Goal: Task Accomplishment & Management: Manage account settings

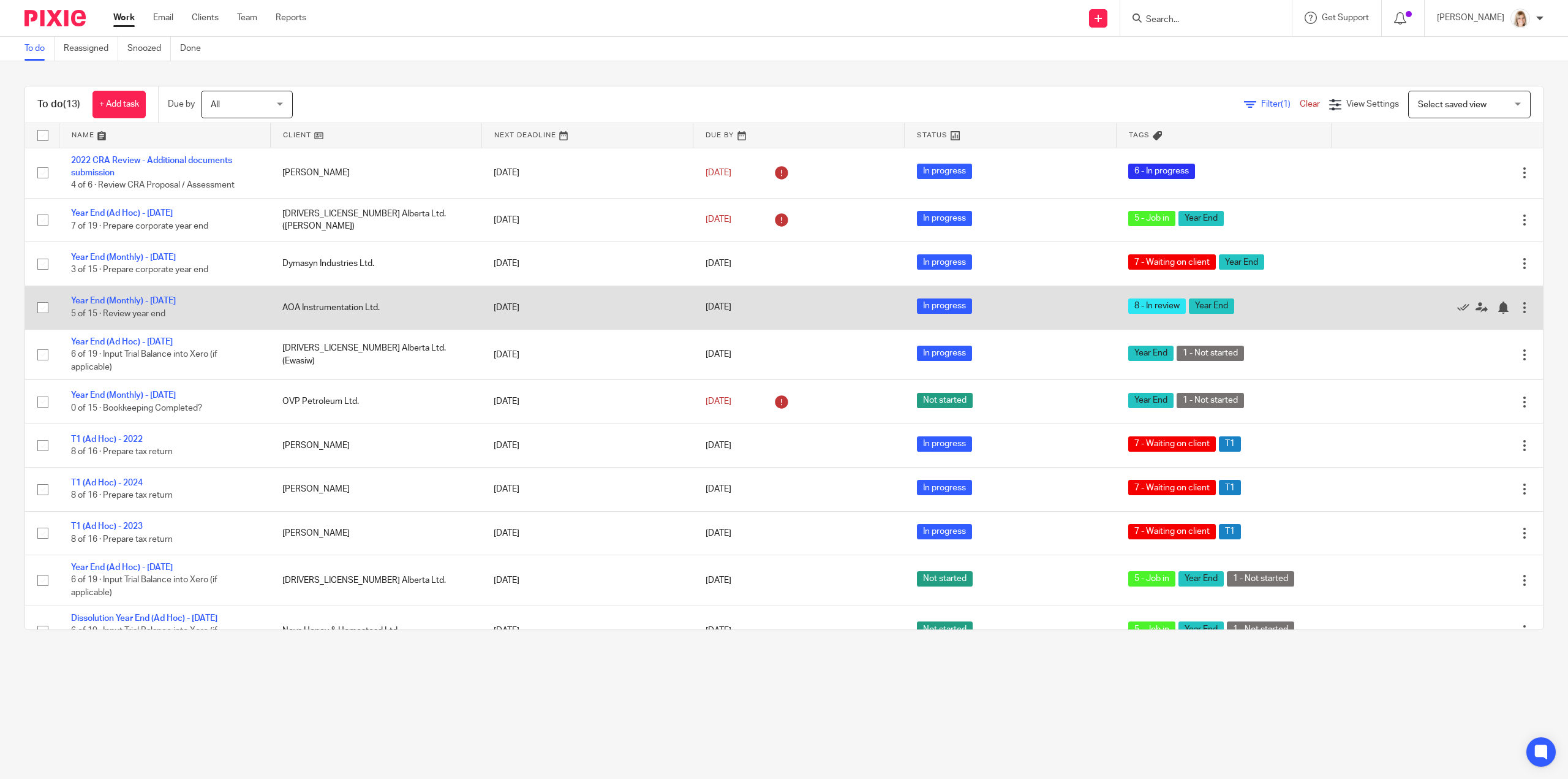
click at [134, 294] on td "Year End (Monthly) - July 2025 5 of 15 · Review year end" at bounding box center [164, 307] width 211 height 44
click at [136, 298] on link "Year End (Monthly) - [DATE]" at bounding box center [124, 301] width 105 height 9
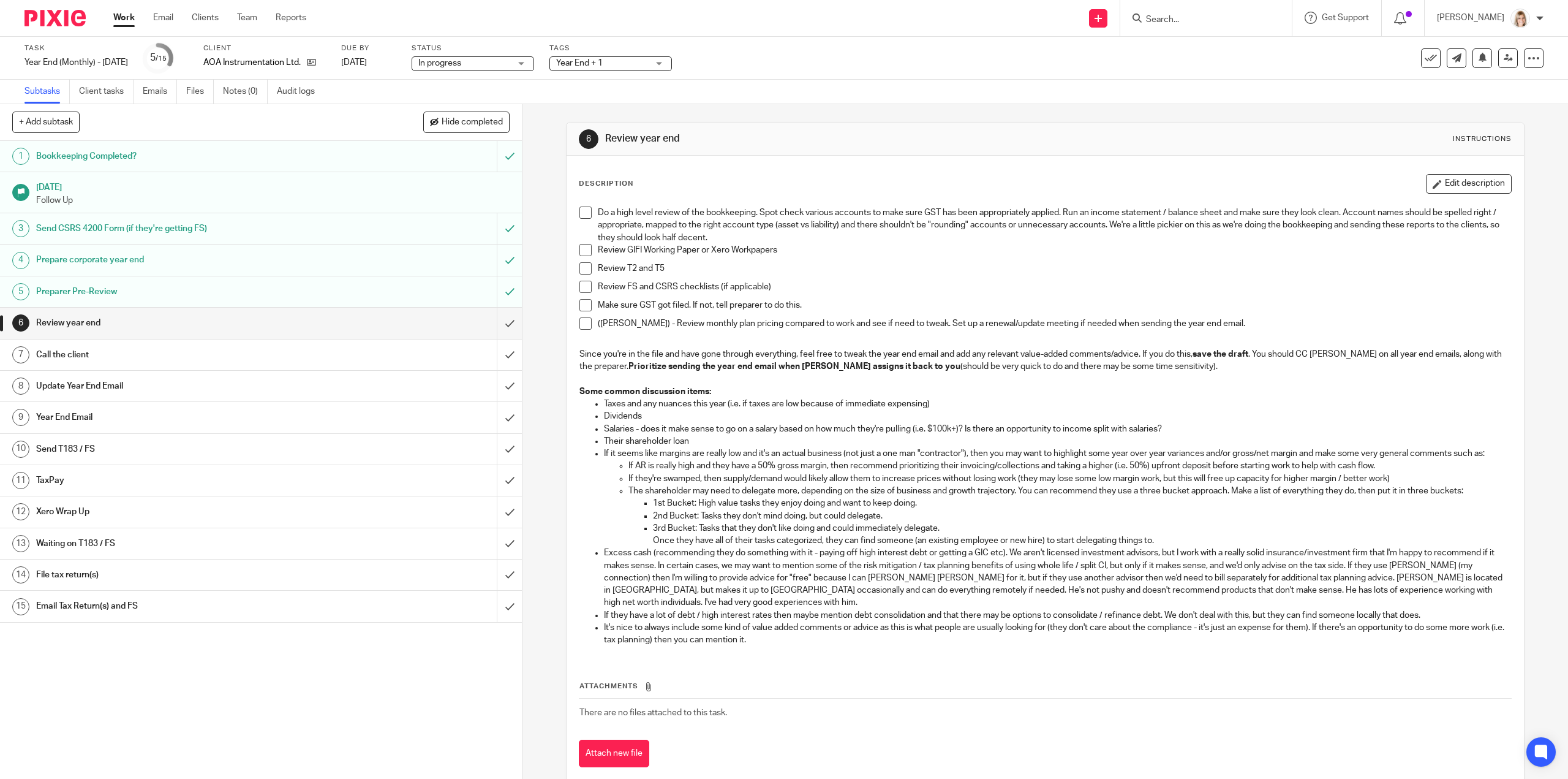
click at [579, 215] on span at bounding box center [585, 213] width 12 height 12
click at [584, 253] on span at bounding box center [585, 250] width 12 height 12
click at [581, 273] on span at bounding box center [585, 269] width 12 height 12
click at [581, 287] on span at bounding box center [585, 287] width 12 height 12
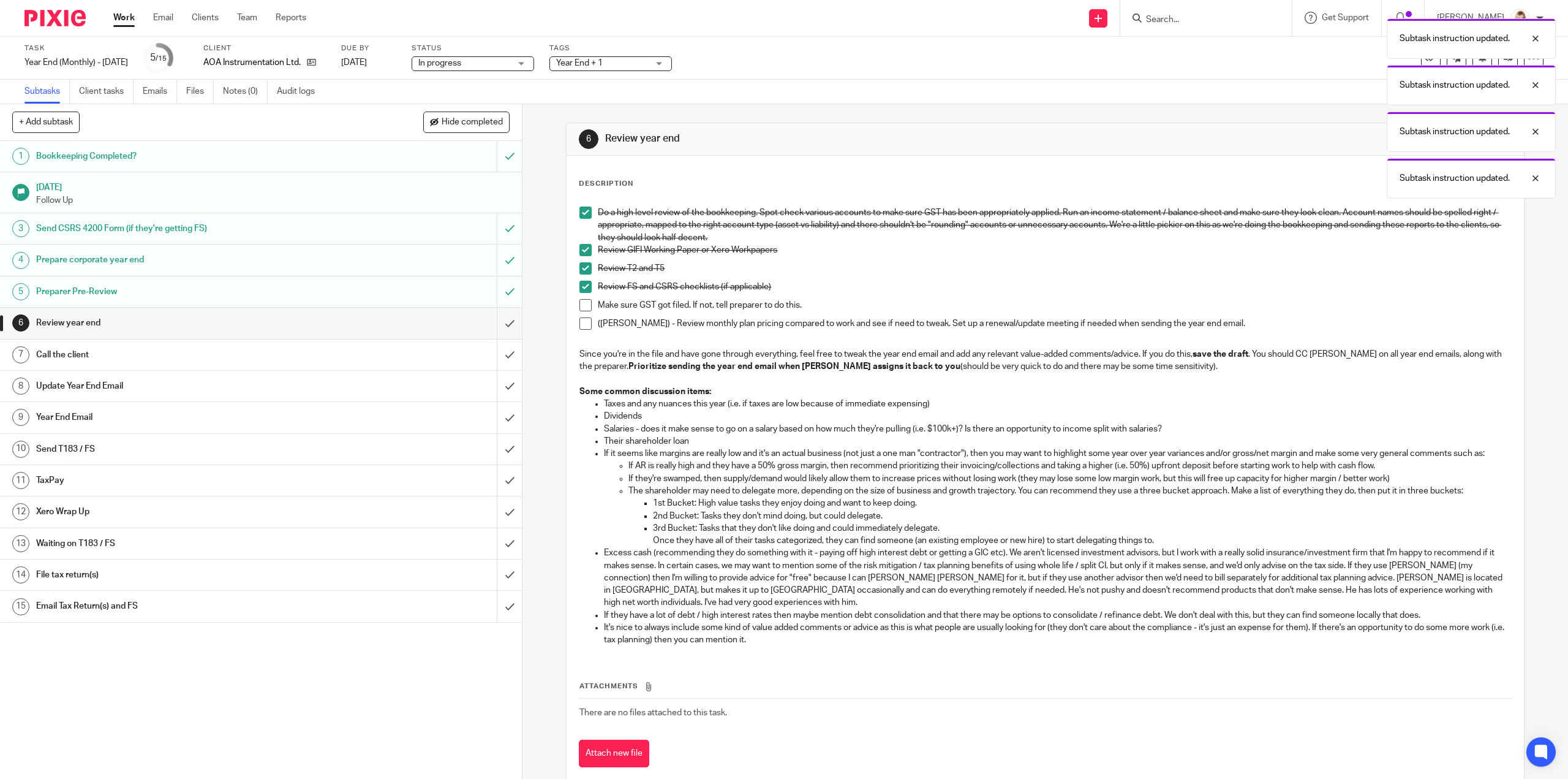
drag, startPoint x: 583, startPoint y: 303, endPoint x: 583, endPoint y: 320, distance: 17.0
click at [583, 304] on span at bounding box center [585, 305] width 12 height 12
click at [583, 323] on span at bounding box center [585, 324] width 12 height 12
click at [495, 323] on input "submit" at bounding box center [261, 323] width 522 height 31
click at [316, 65] on link at bounding box center [308, 63] width 15 height 12
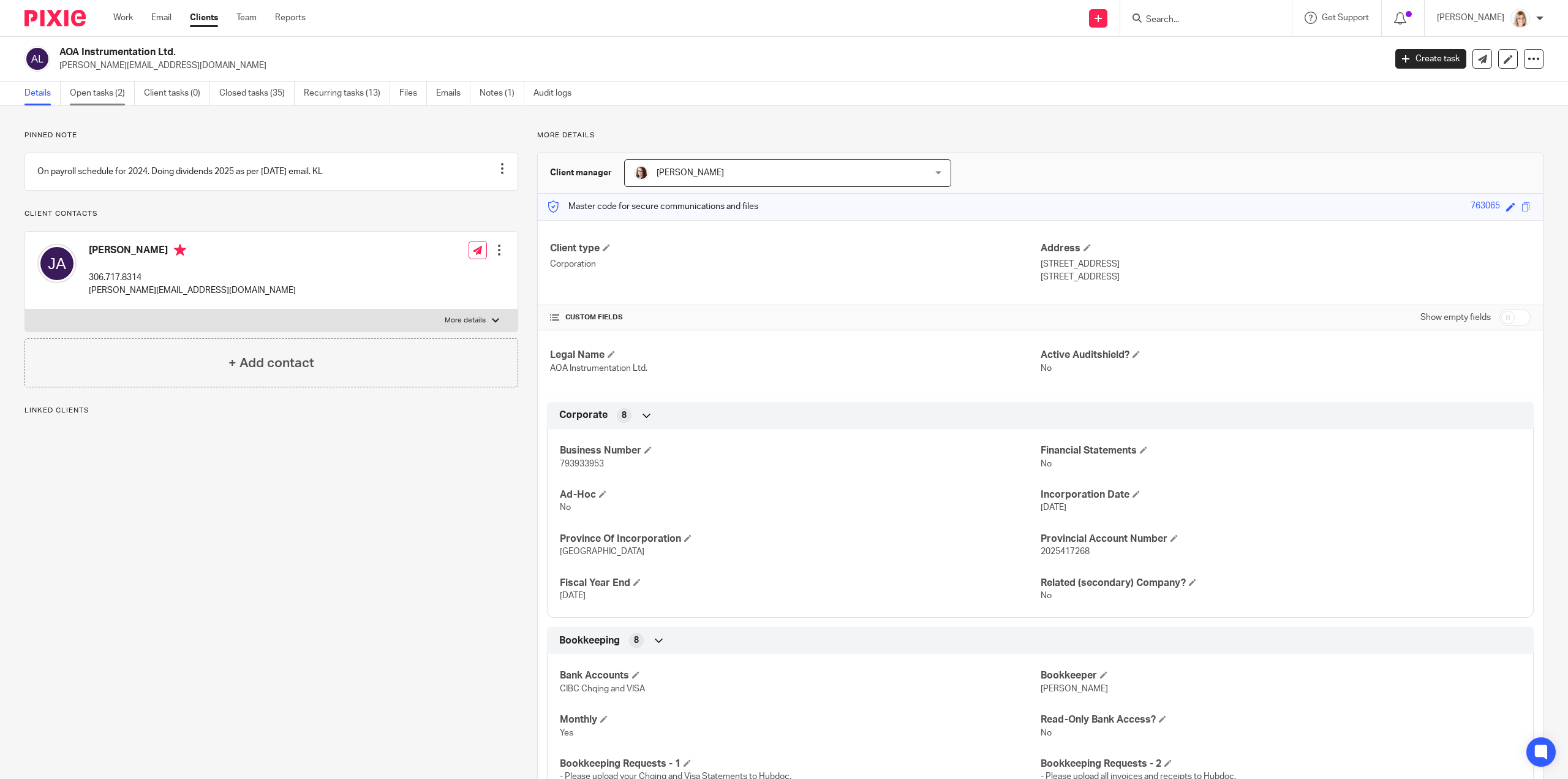
click at [96, 96] on link "Open tasks (2)" at bounding box center [102, 94] width 65 height 24
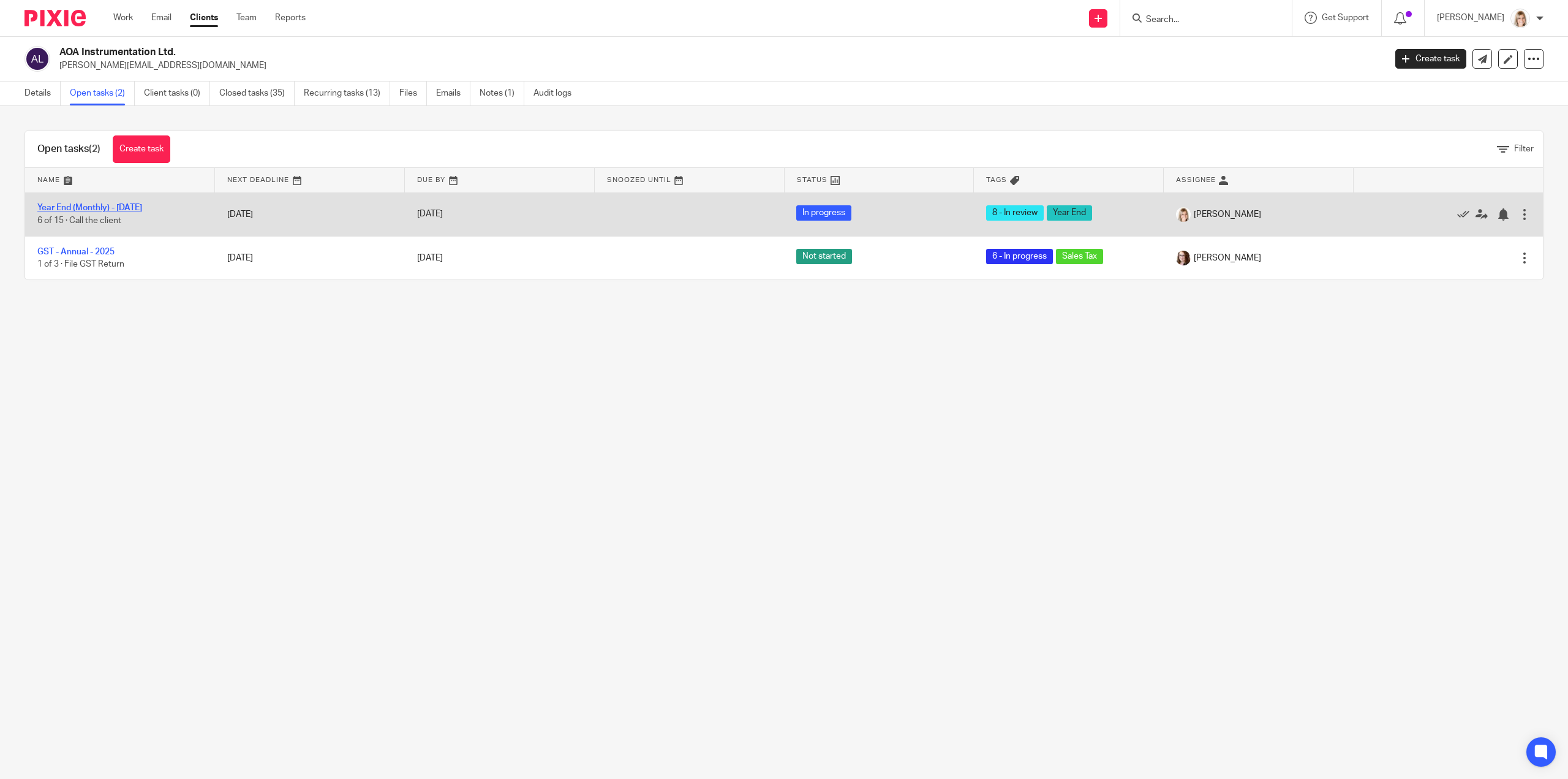
click at [133, 203] on link "Year End (Monthly) - [DATE]" at bounding box center [90, 207] width 105 height 9
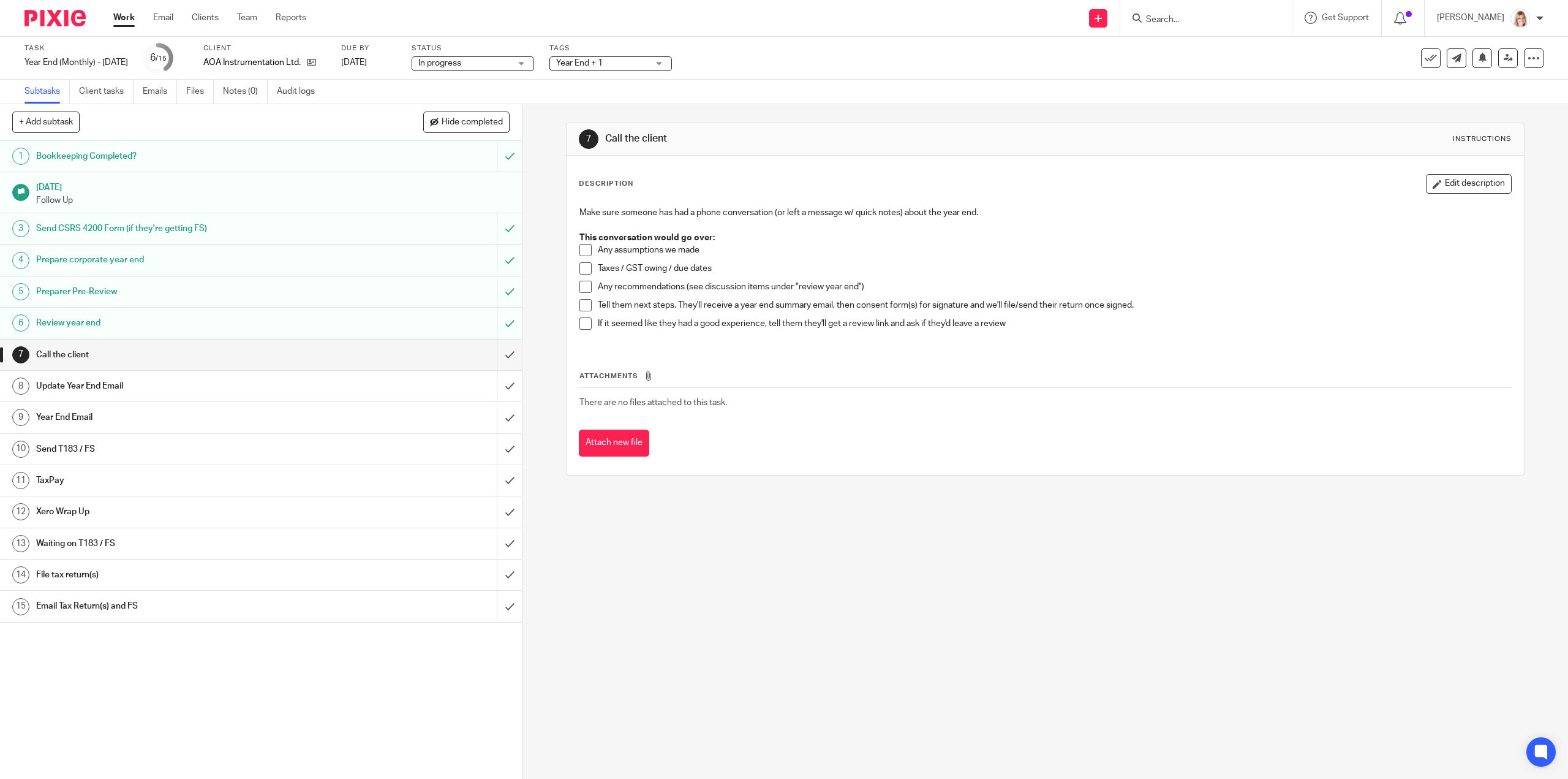
click at [641, 59] on span "Year End + 1" at bounding box center [602, 63] width 92 height 13
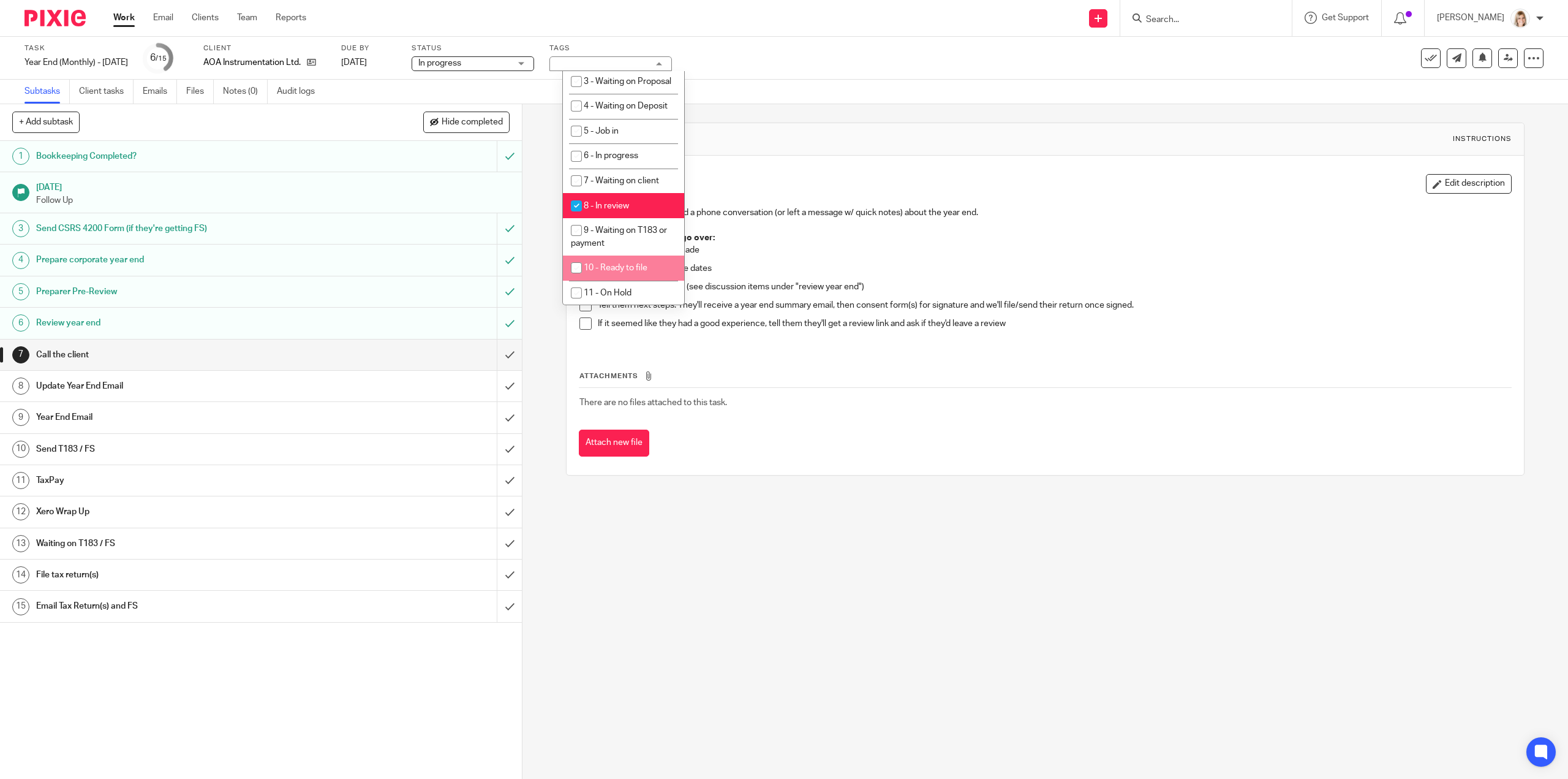
scroll to position [429, 0]
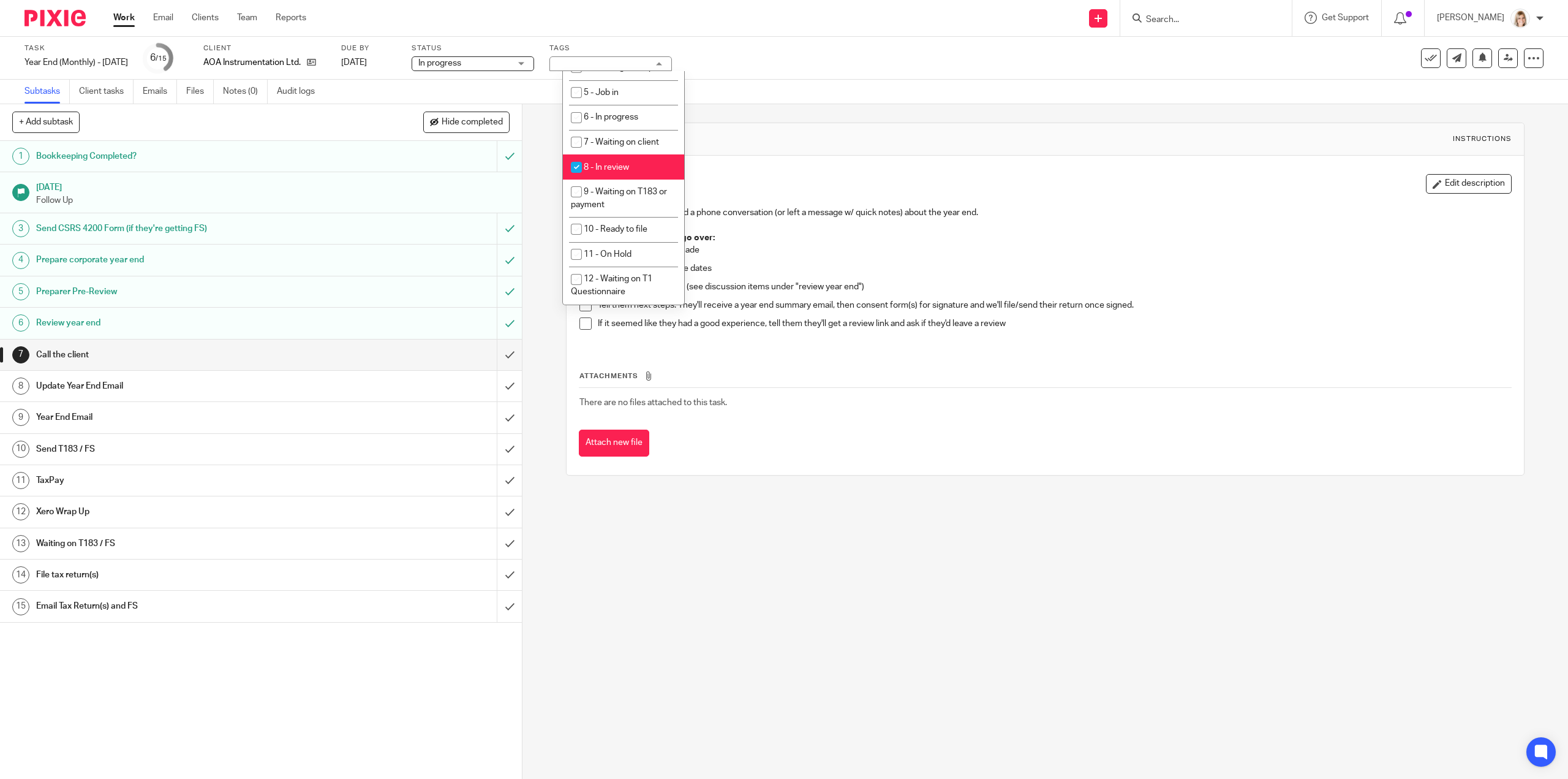
click at [577, 179] on input "checkbox" at bounding box center [576, 167] width 24 height 24
checkbox input "false"
click at [577, 129] on input "checkbox" at bounding box center [576, 117] width 24 height 24
checkbox input "true"
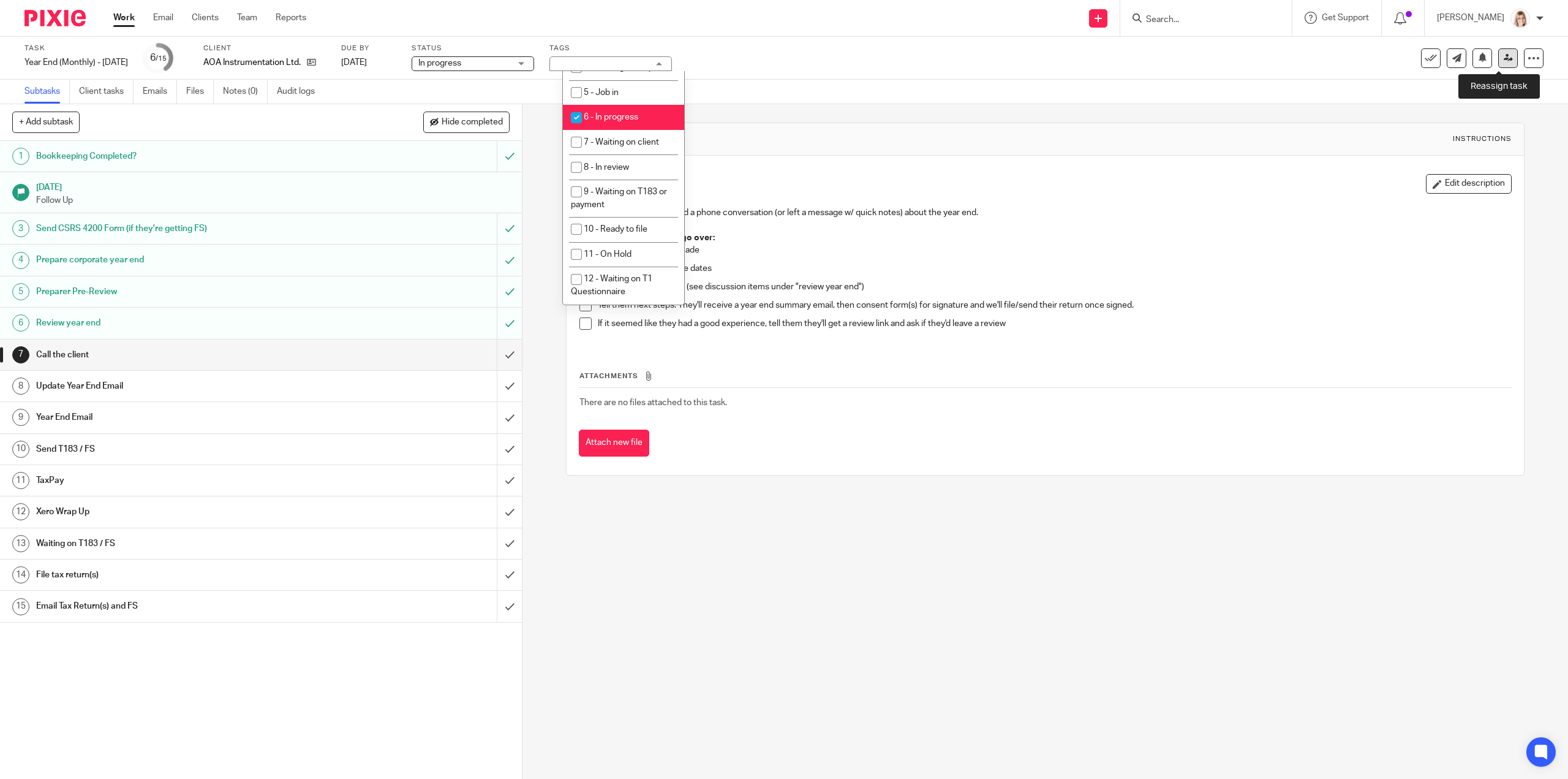
click at [1504, 59] on icon at bounding box center [1509, 58] width 9 height 9
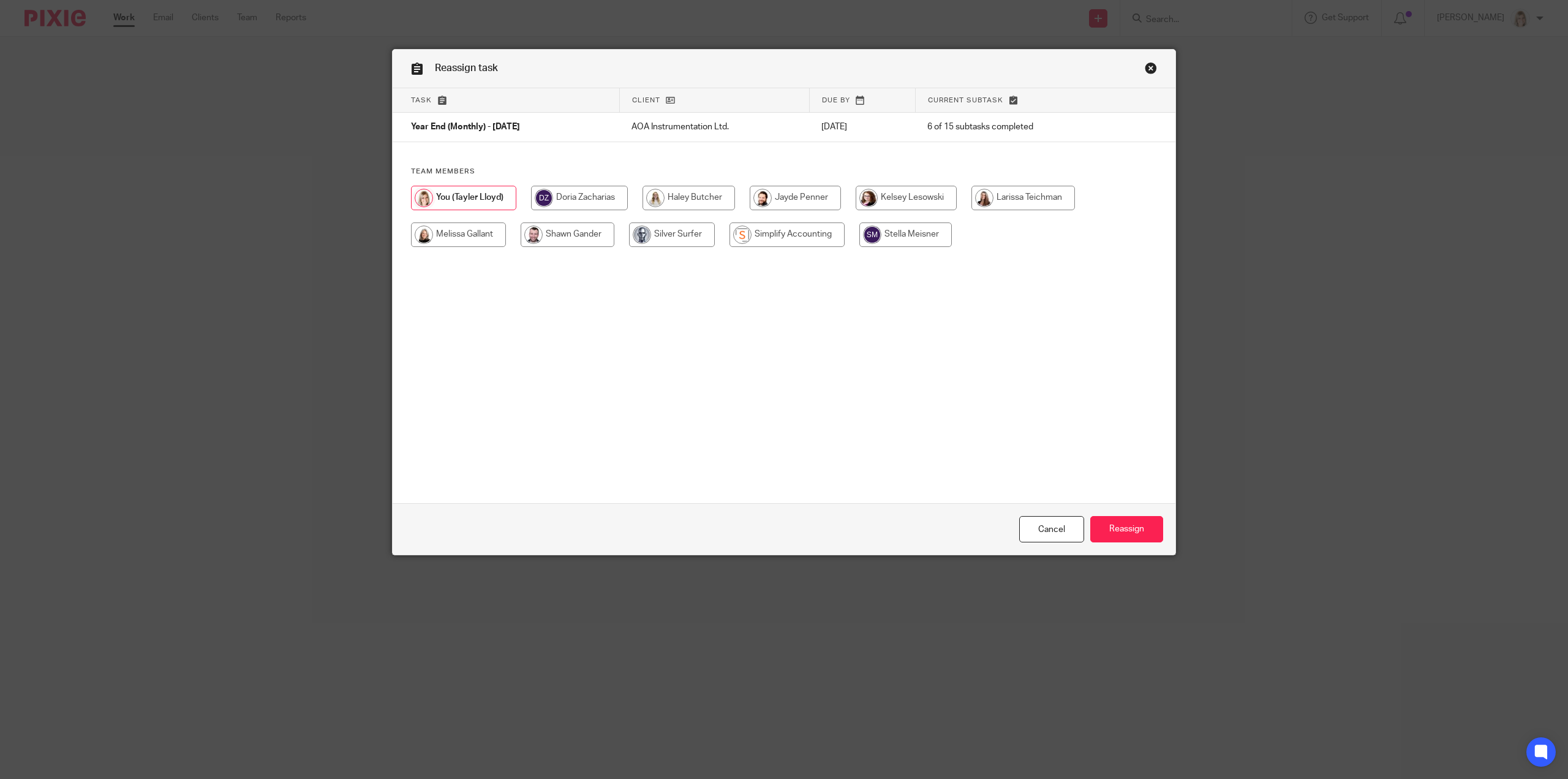
click at [476, 234] on input "radio" at bounding box center [458, 234] width 95 height 24
radio input "true"
click at [1133, 527] on input "Reassign" at bounding box center [1127, 529] width 73 height 26
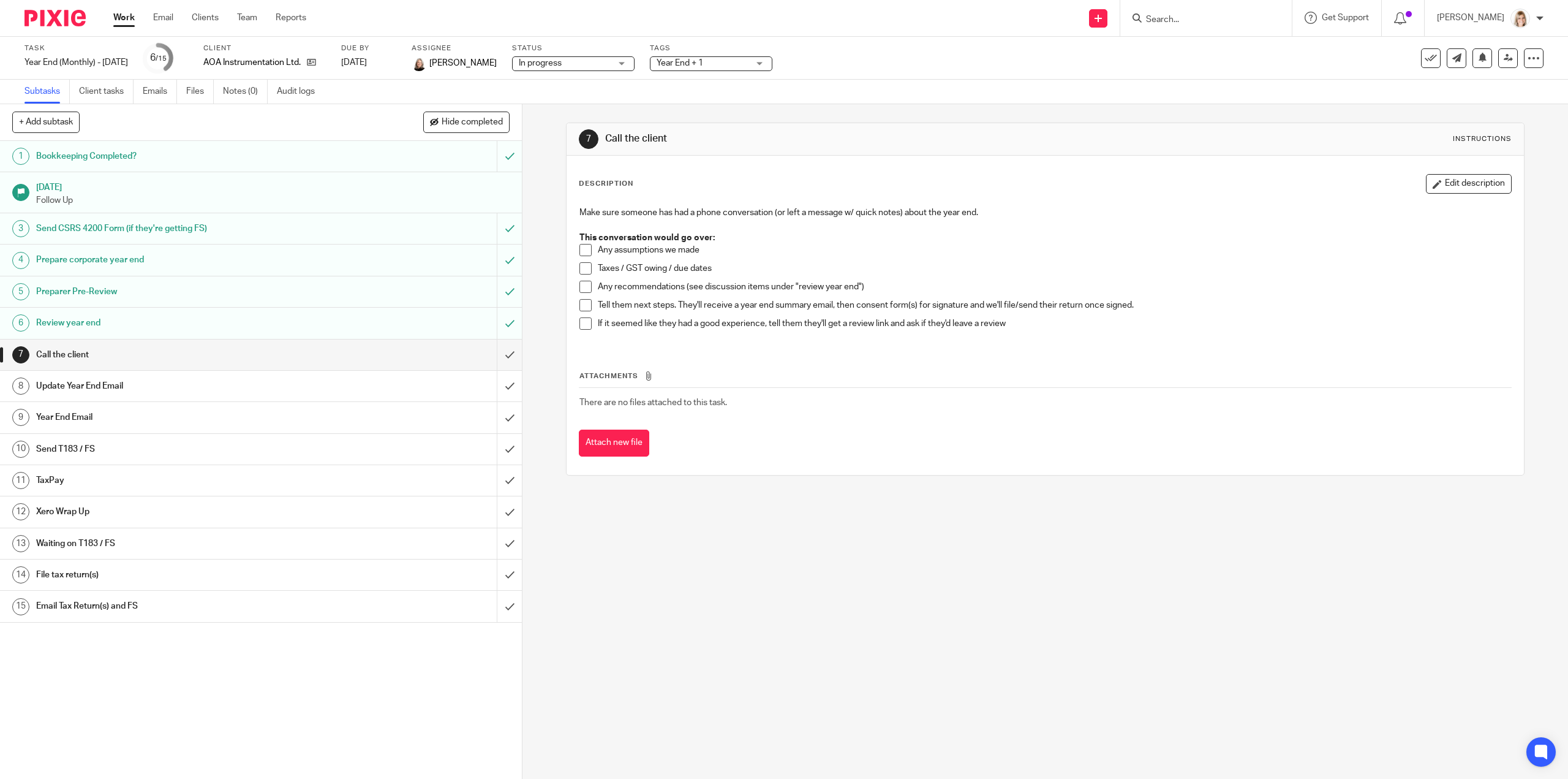
click at [122, 13] on link "Work" at bounding box center [124, 18] width 22 height 12
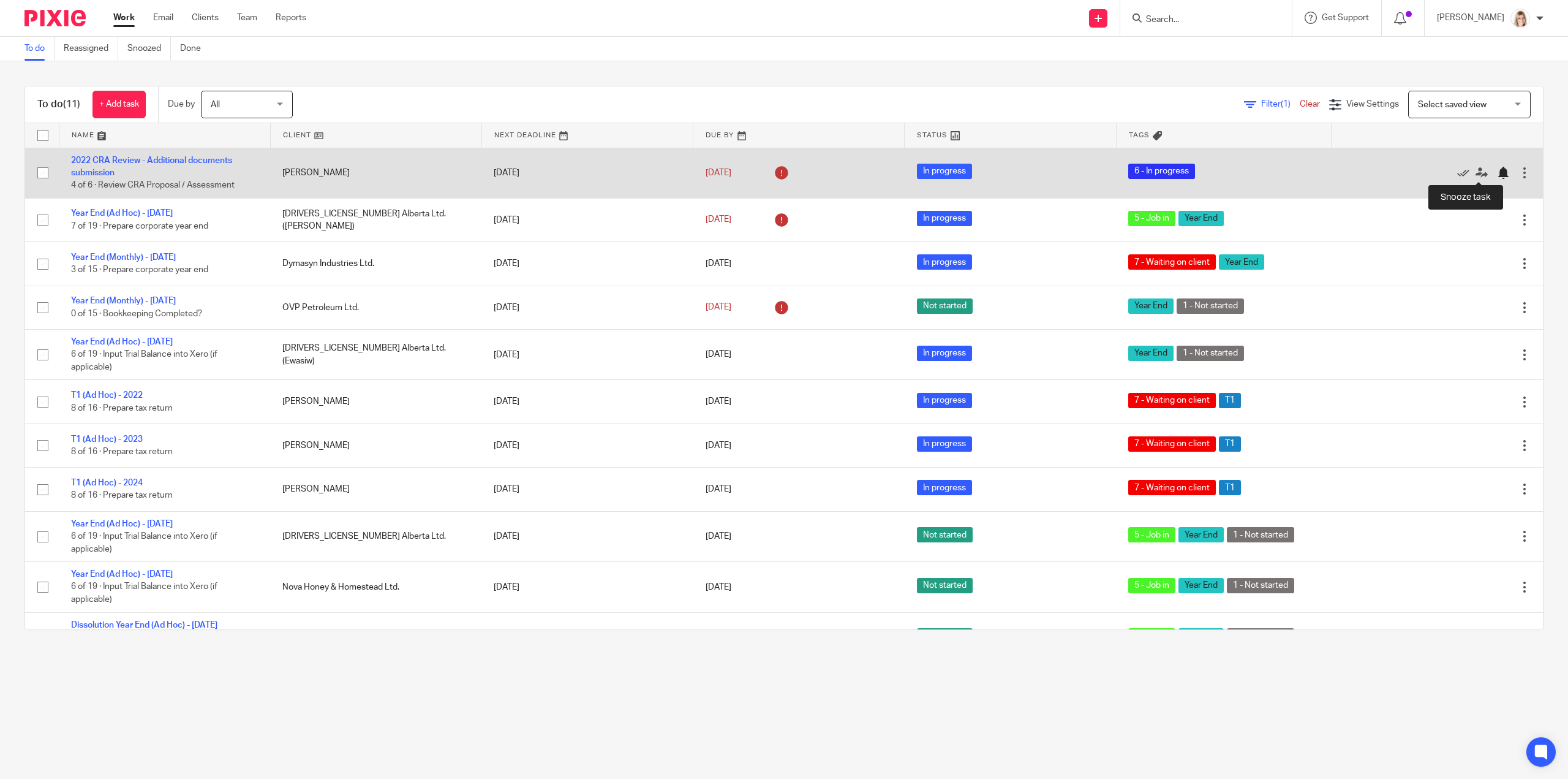
click at [1497, 171] on div at bounding box center [1503, 173] width 12 height 12
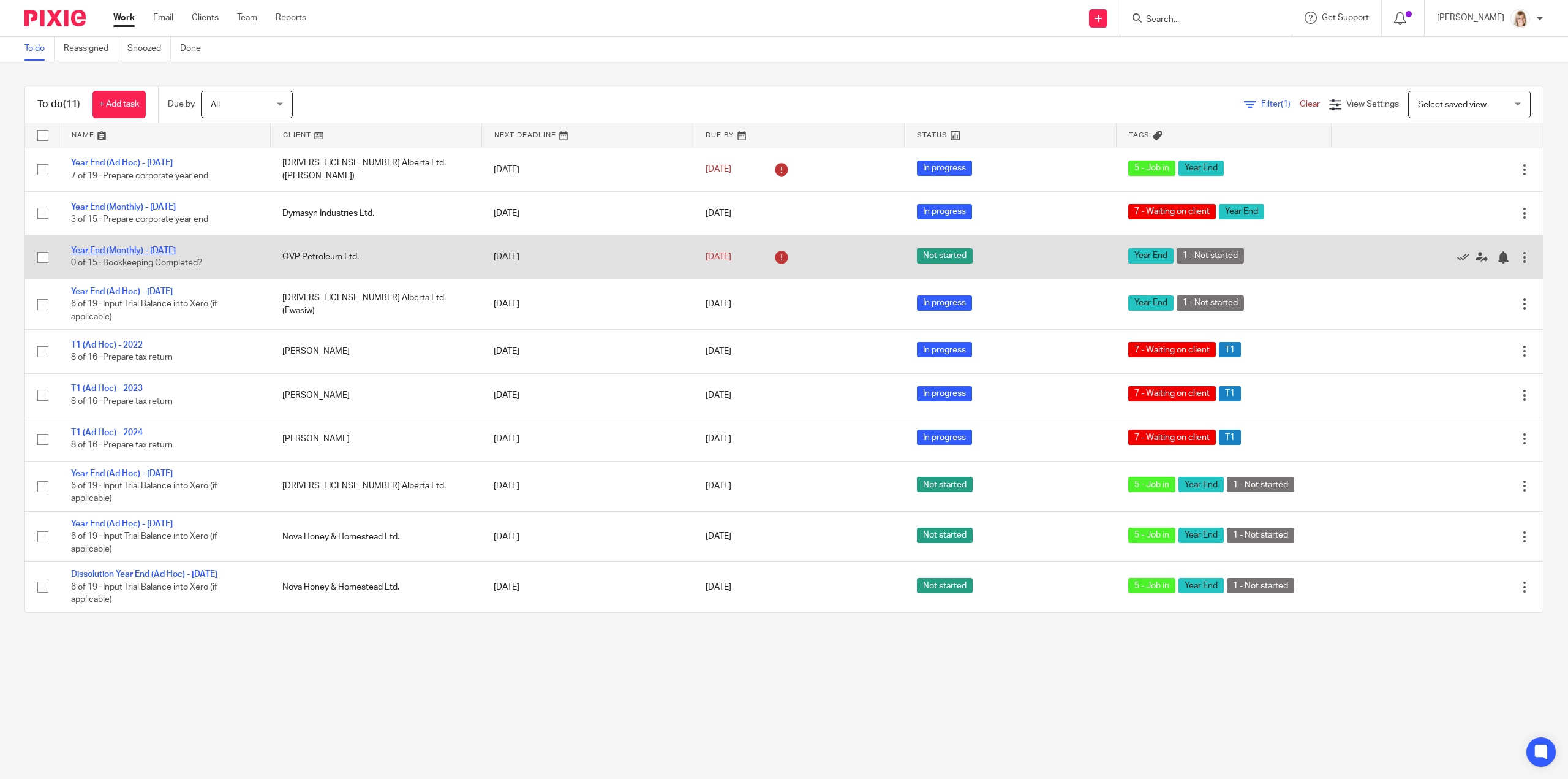
click at [139, 252] on link "Year End (Monthly) - [DATE]" at bounding box center [124, 250] width 105 height 9
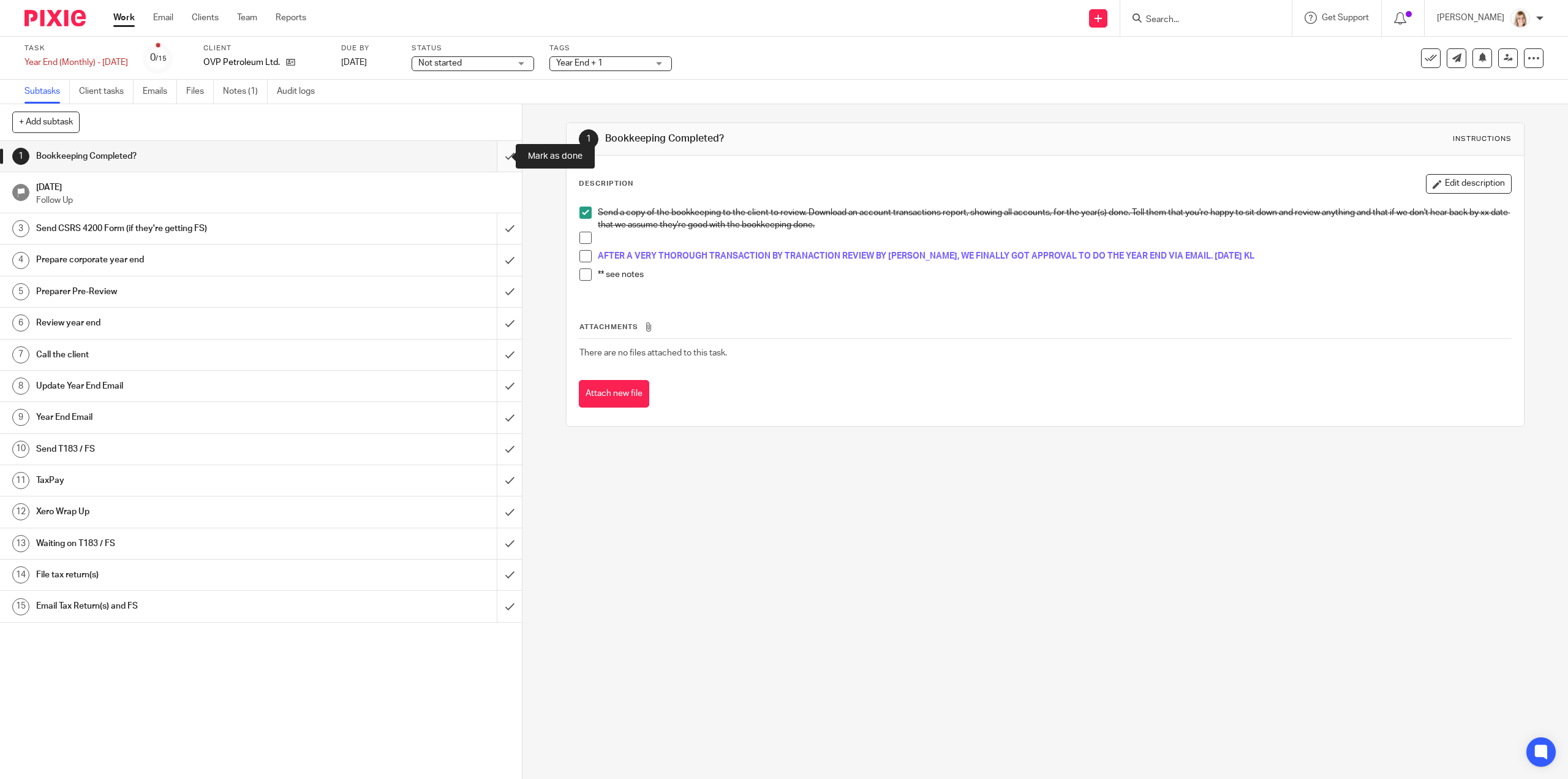
click at [497, 158] on input "submit" at bounding box center [261, 156] width 522 height 31
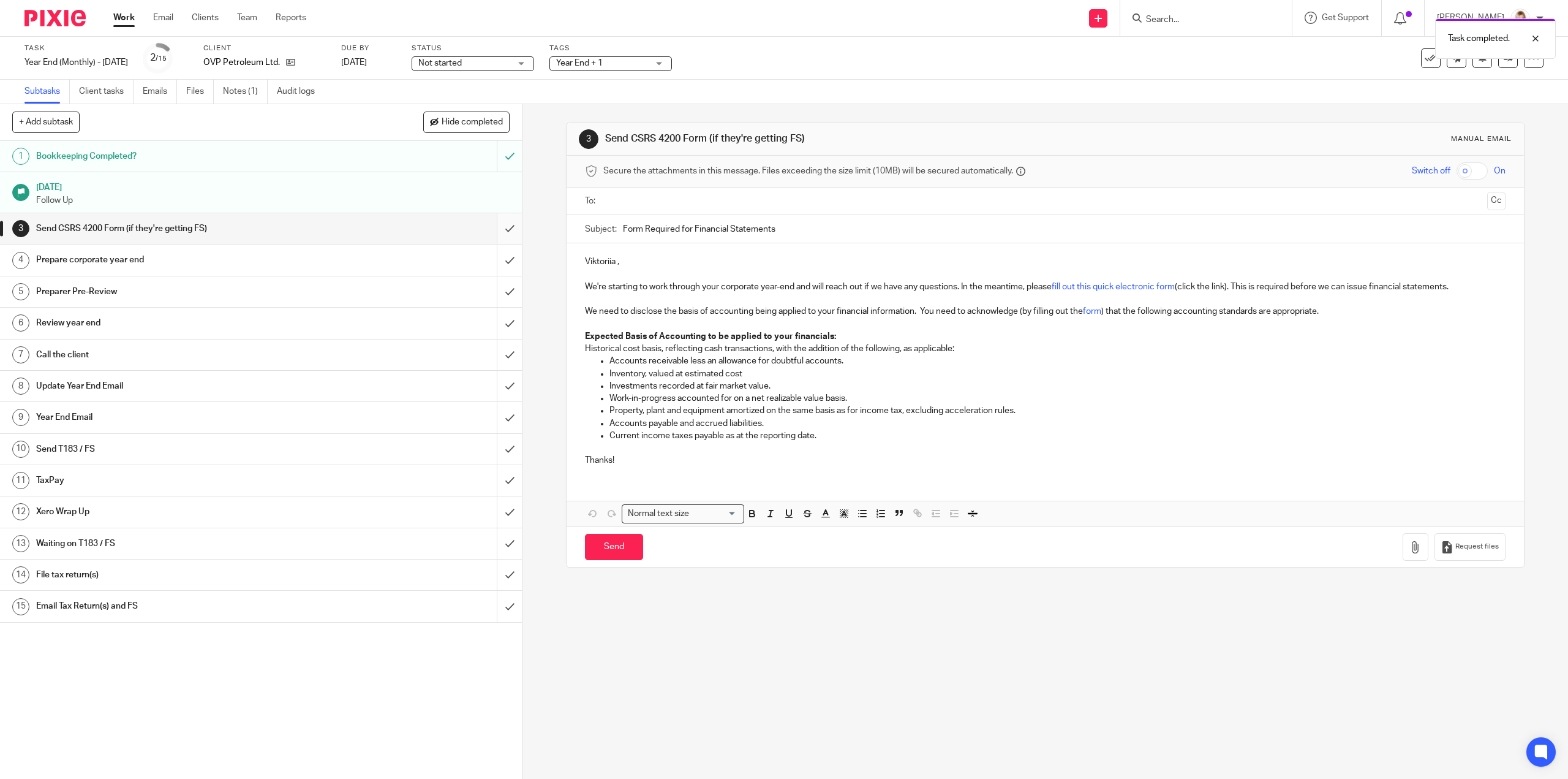
click at [500, 225] on input "submit" at bounding box center [261, 229] width 522 height 31
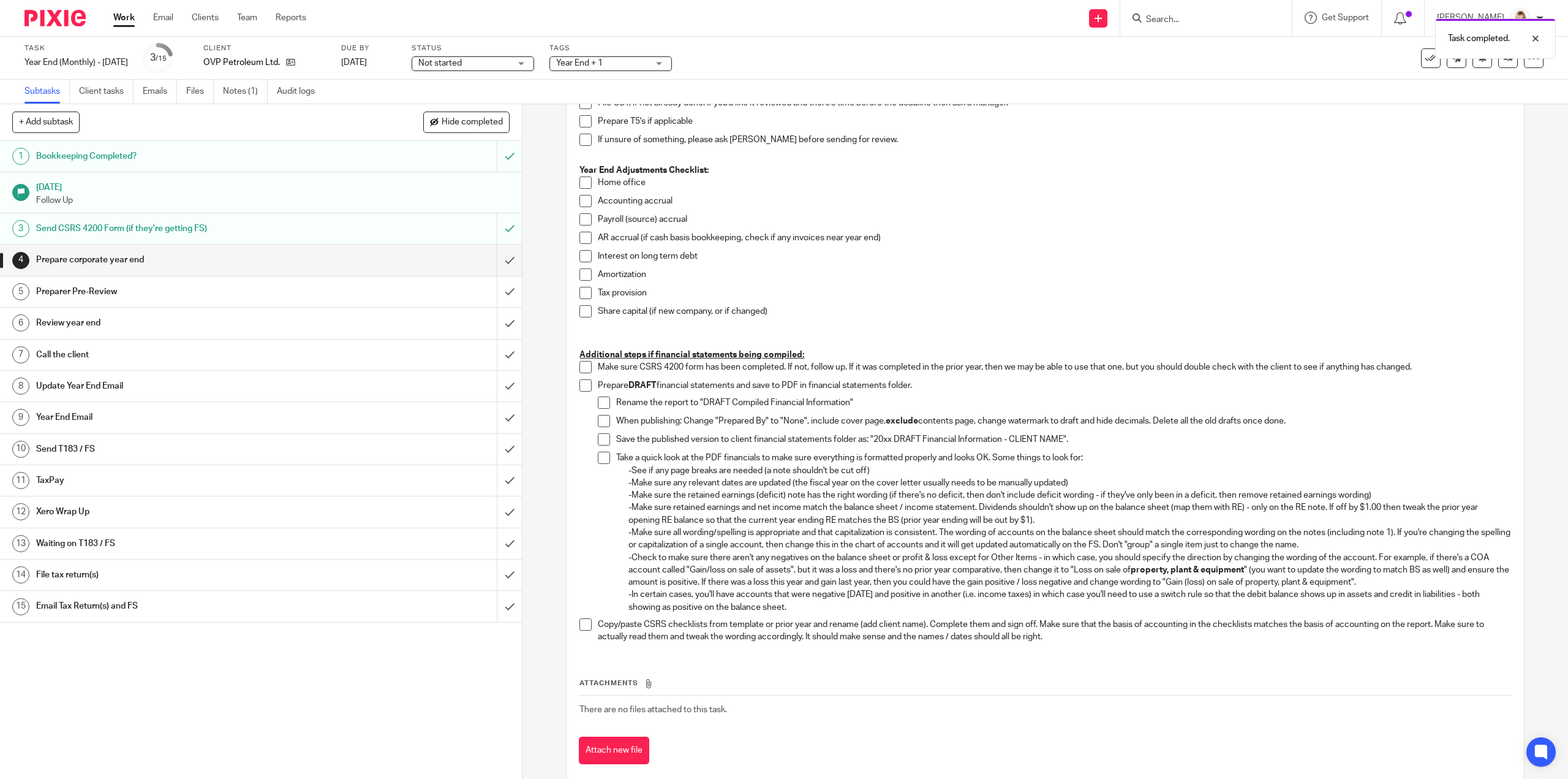
scroll to position [370, 0]
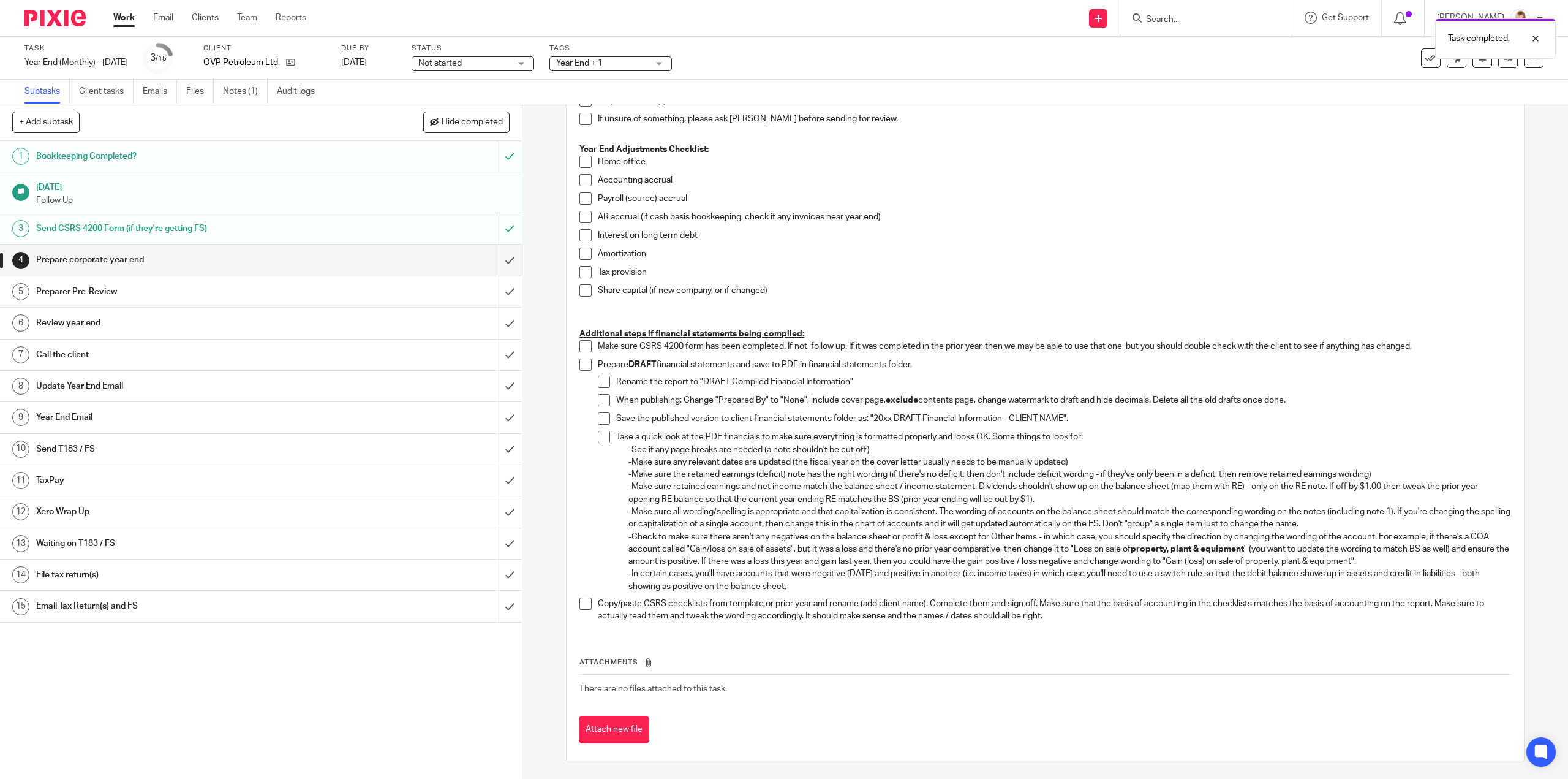
click at [242, 288] on h1 "Preparer Pre-Review" at bounding box center [186, 292] width 299 height 18
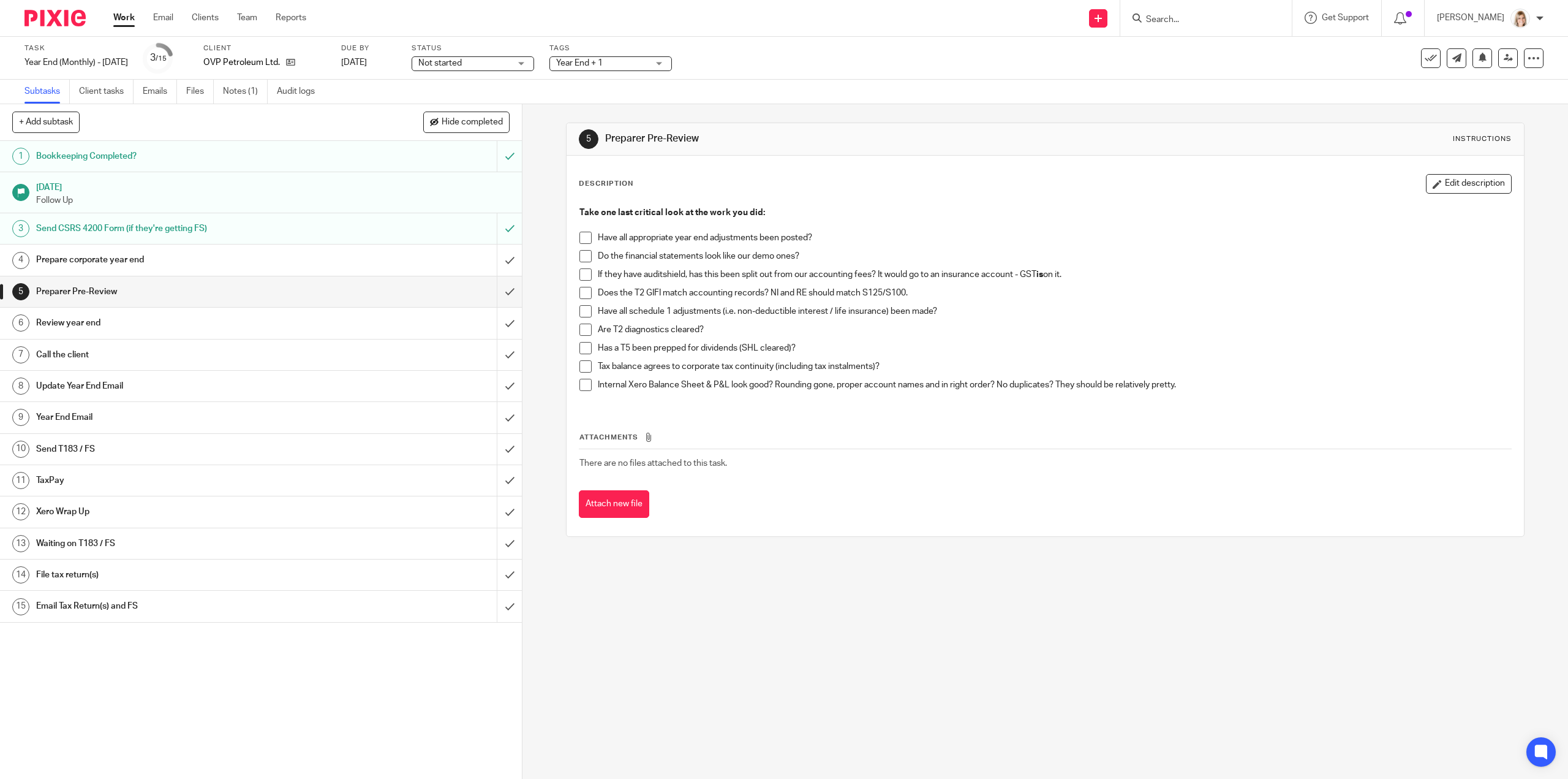
click at [239, 323] on h1 "Review year end" at bounding box center [186, 323] width 299 height 18
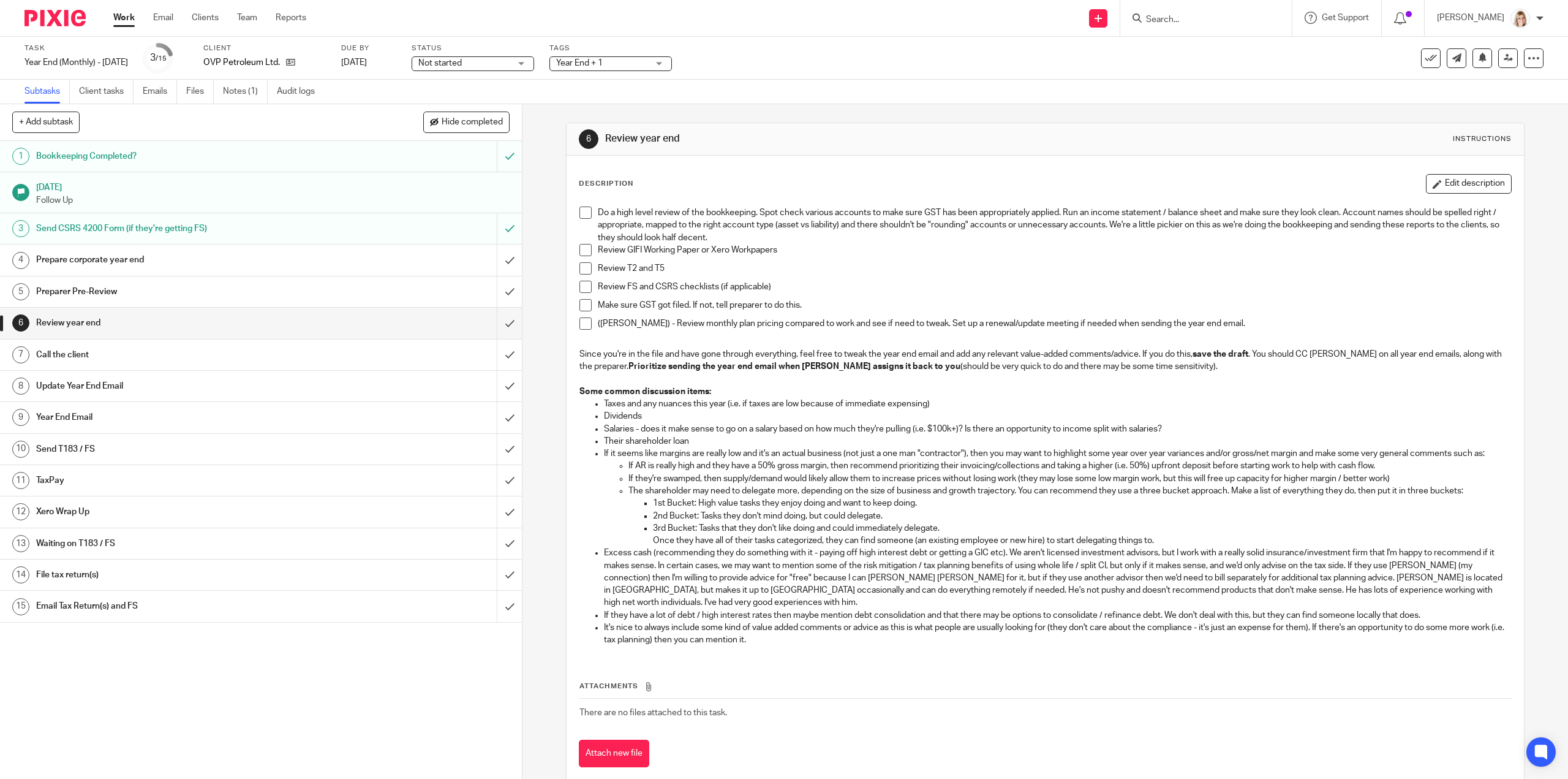
click at [254, 160] on h1 "Bookkeeping Completed?" at bounding box center [186, 156] width 299 height 18
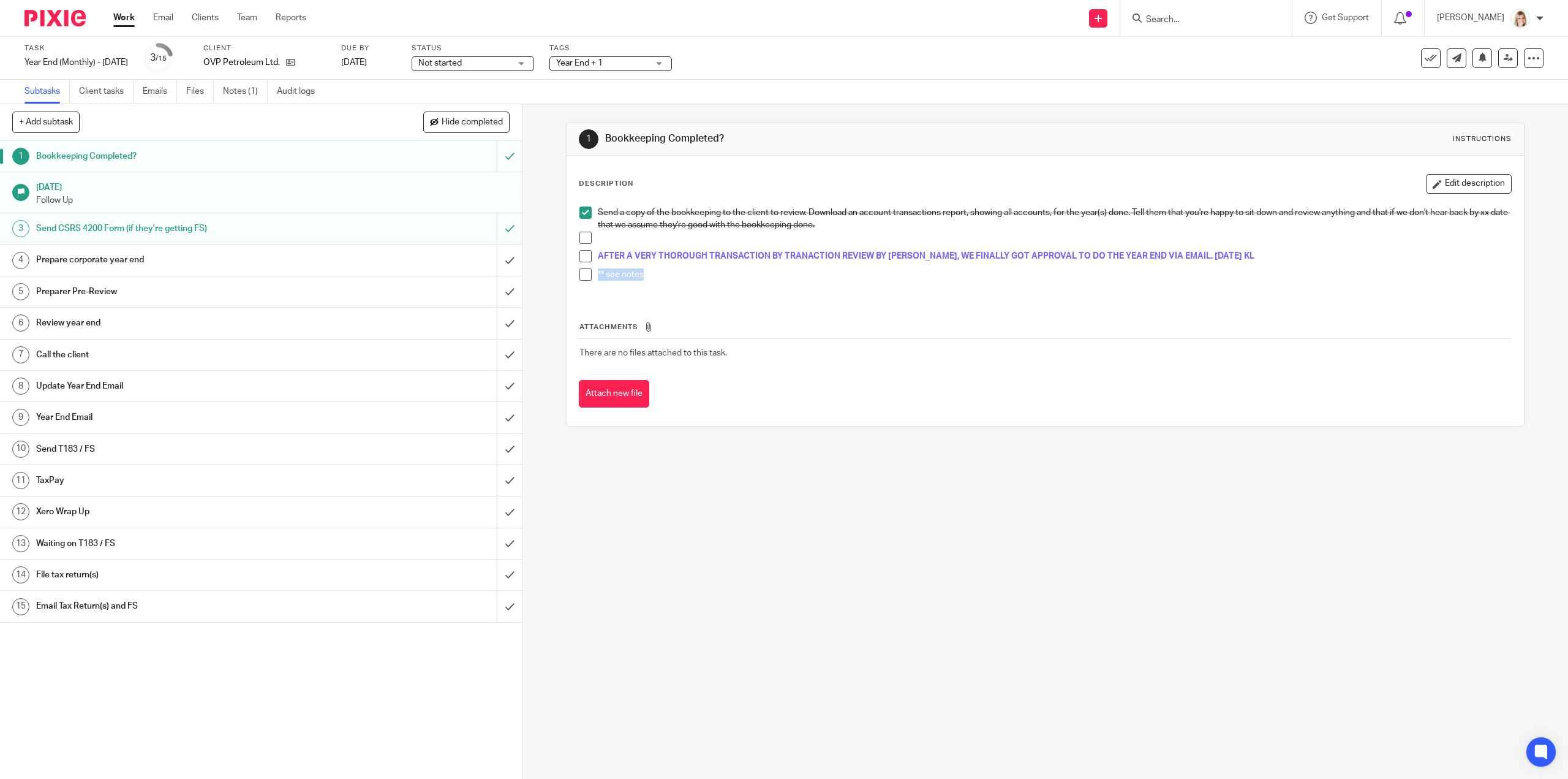
drag, startPoint x: 649, startPoint y: 276, endPoint x: 593, endPoint y: 274, distance: 56.0
click at [593, 274] on li "** see notes" at bounding box center [1045, 277] width 931 height 18
drag, startPoint x: 703, startPoint y: 292, endPoint x: 668, endPoint y: 286, distance: 35.5
click at [703, 292] on div "Send a copy of the bookkeeping to the client to review. Download an account tra…" at bounding box center [1045, 248] width 943 height 96
drag, startPoint x: 667, startPoint y: 271, endPoint x: 701, endPoint y: 290, distance: 38.9
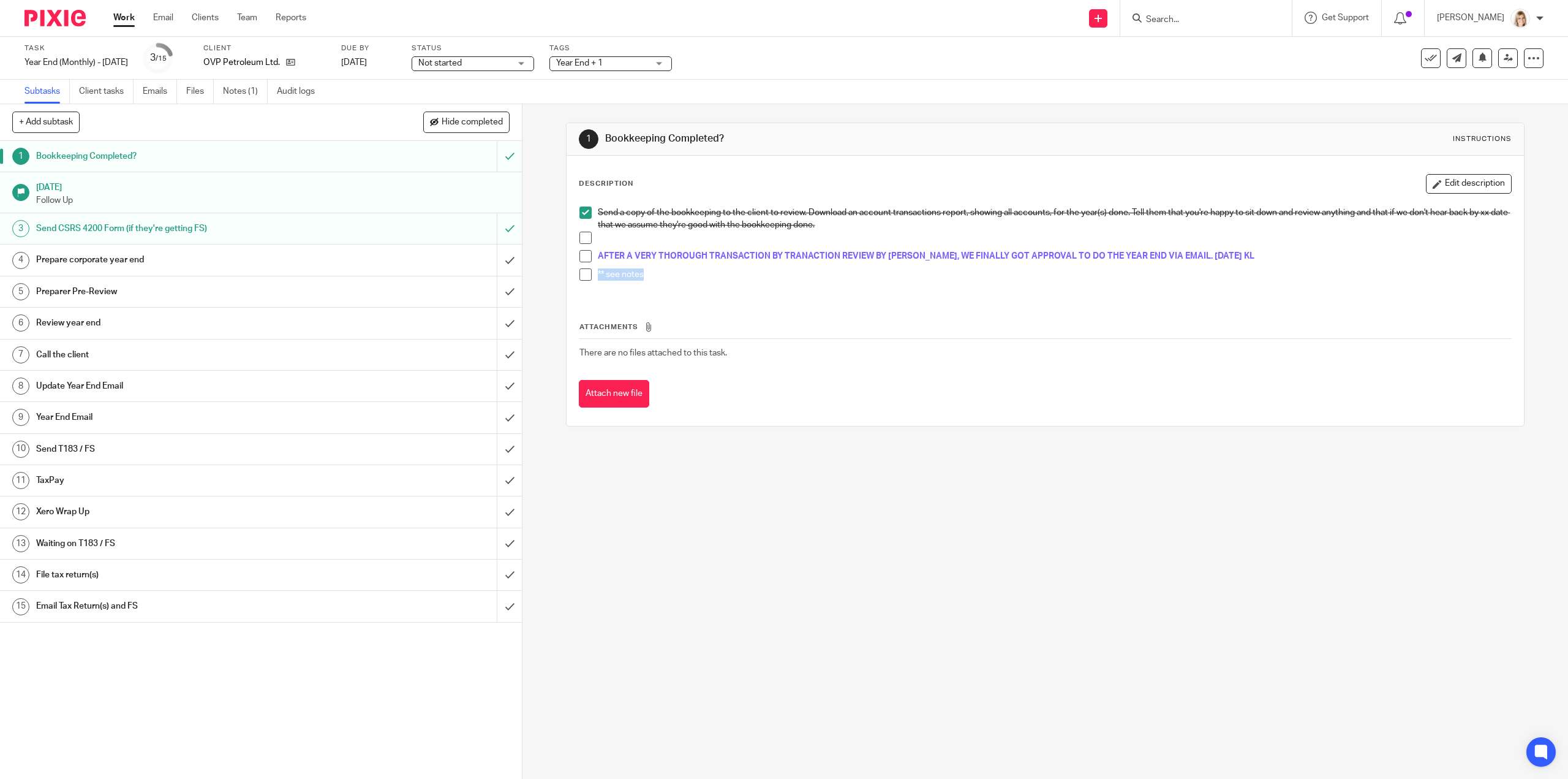
click at [668, 271] on p "** see notes" at bounding box center [1054, 275] width 913 height 12
click at [741, 297] on div "Attachments There are no files attached to this task. Attach new file" at bounding box center [1044, 353] width 932 height 112
drag, startPoint x: 770, startPoint y: 473, endPoint x: 767, endPoint y: 467, distance: 6.7
click at [770, 473] on div "1 Bookkeeping Completed? Instructions Description Edit description Send a copy …" at bounding box center [1045, 442] width 1046 height 675
click at [133, 263] on h1 "Prepare corporate year end" at bounding box center [186, 259] width 299 height 18
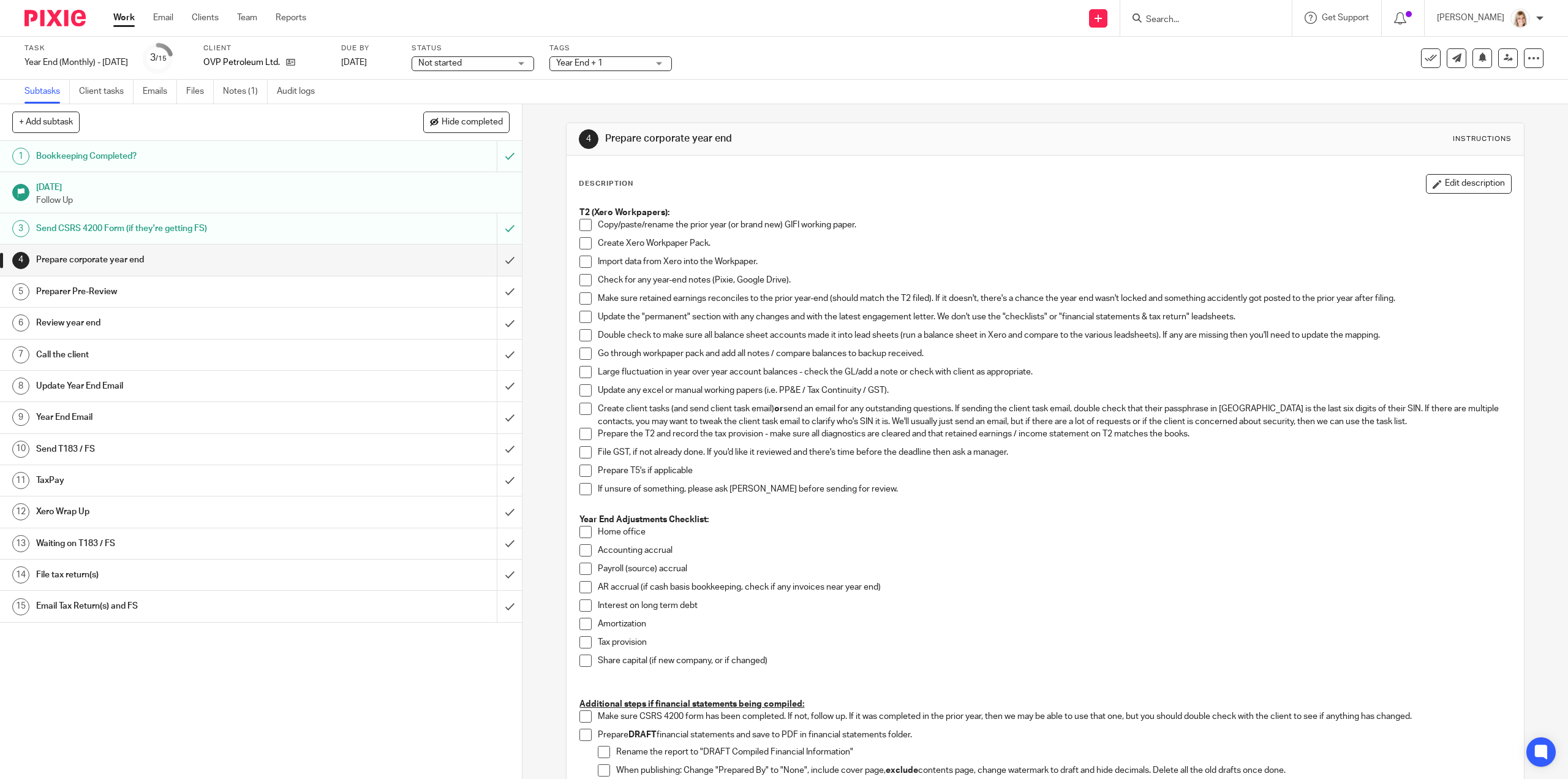
click at [142, 291] on h1 "Preparer Pre-Review" at bounding box center [186, 292] width 299 height 18
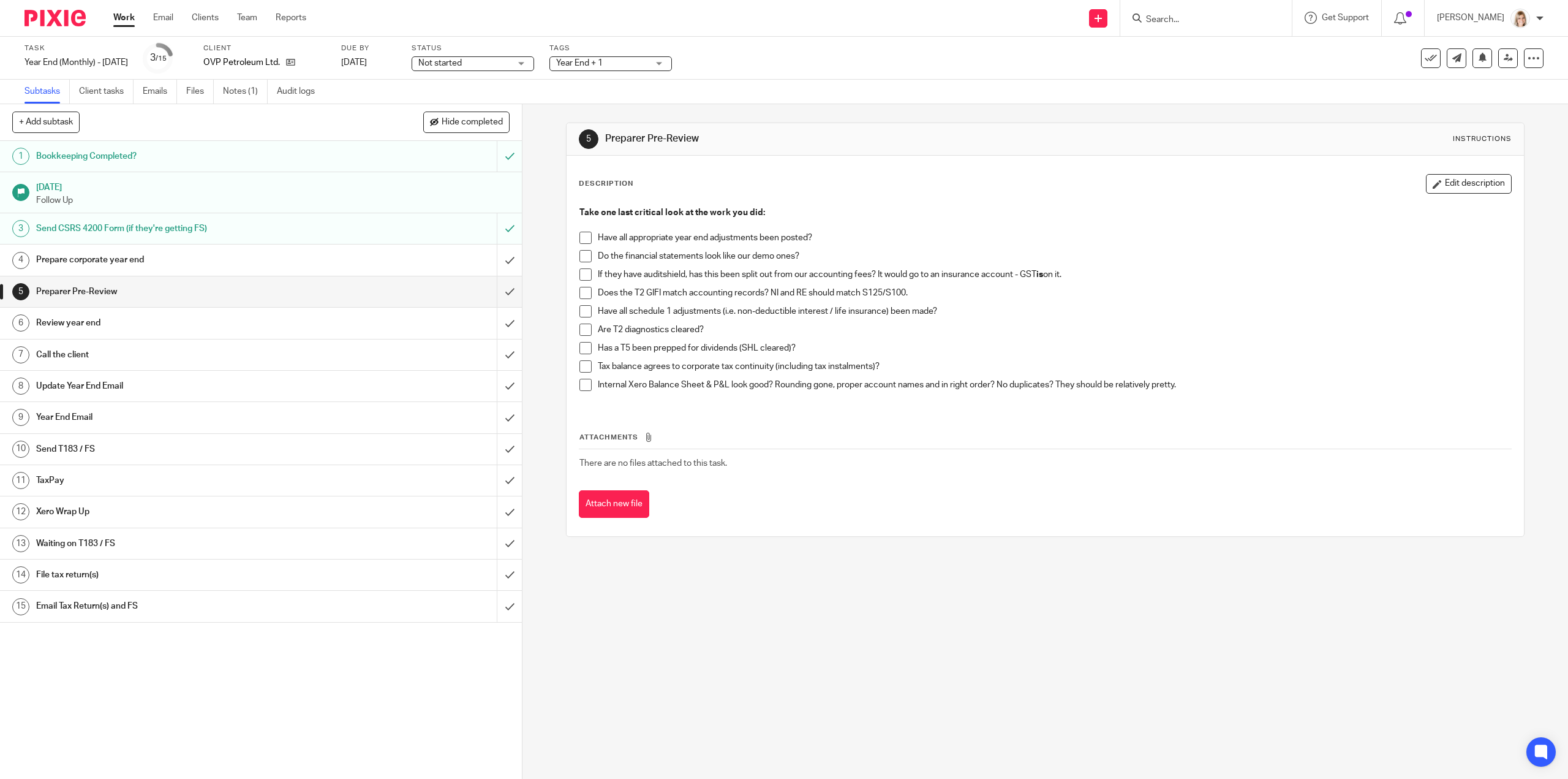
click at [158, 328] on h1 "Review year end" at bounding box center [186, 323] width 299 height 18
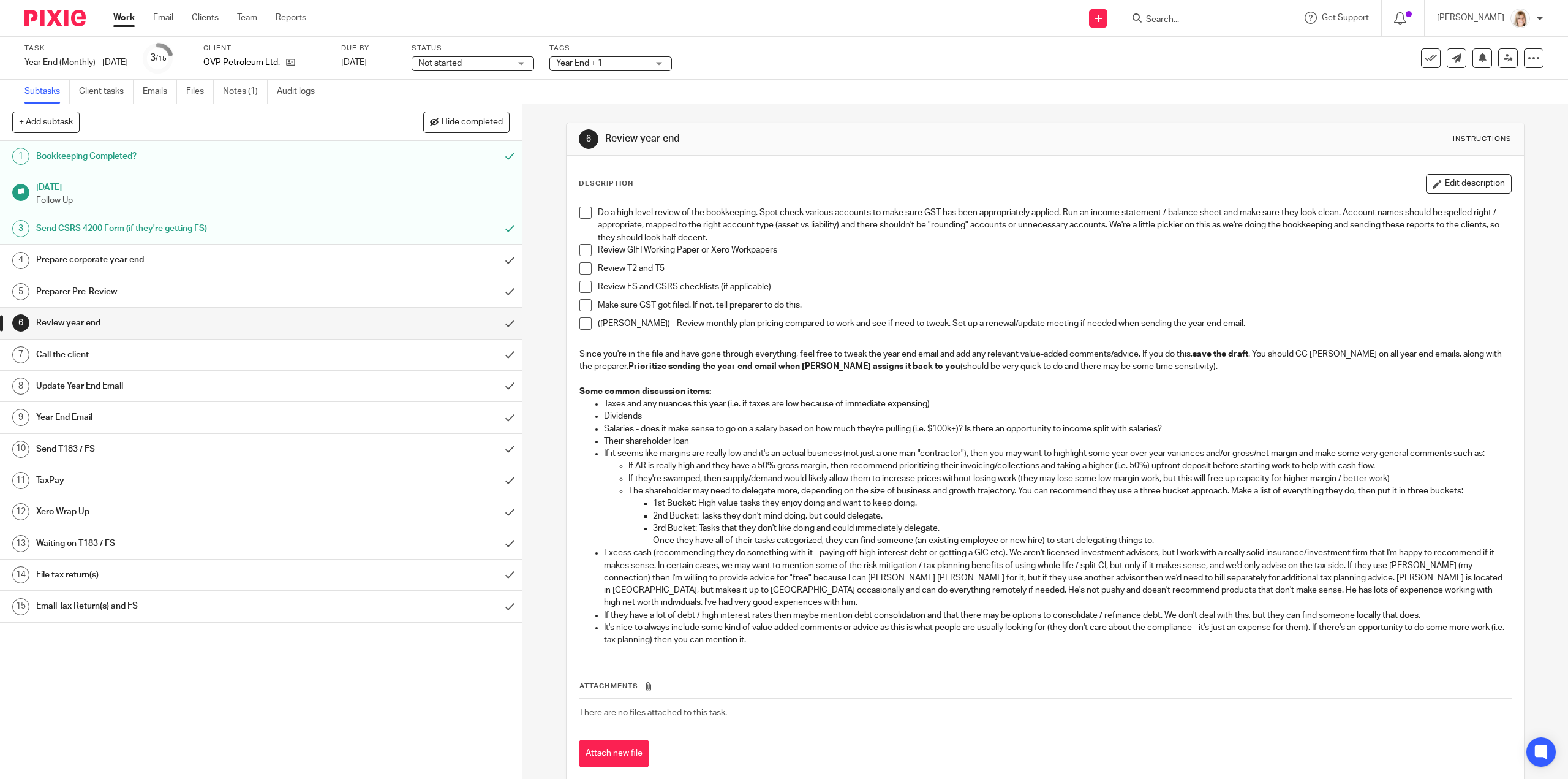
click at [270, 162] on h1 "Bookkeeping Completed?" at bounding box center [186, 156] width 299 height 18
